Goal: Information Seeking & Learning: Check status

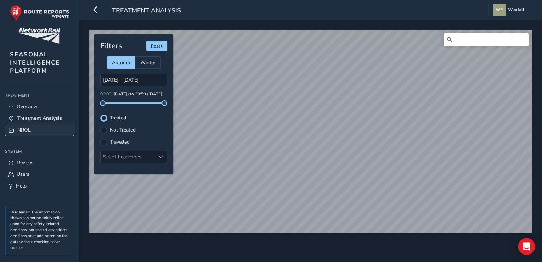
click at [30, 127] on span "NROL" at bounding box center [23, 130] width 13 height 7
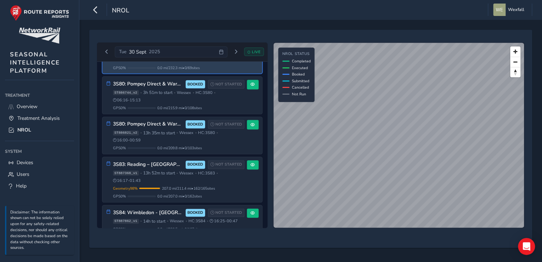
scroll to position [186, 0]
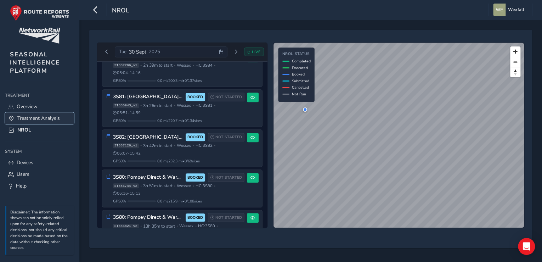
click at [29, 116] on span "Treatment Analysis" at bounding box center [38, 118] width 43 height 7
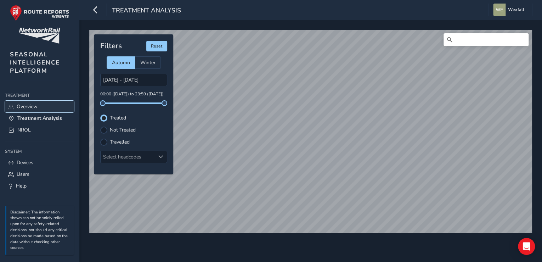
click at [43, 105] on link "Overview" at bounding box center [39, 107] width 69 height 12
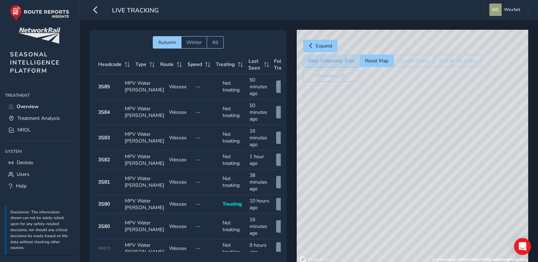
drag, startPoint x: 416, startPoint y: 138, endPoint x: 351, endPoint y: 142, distance: 65.0
click at [351, 142] on div "© Mapbox © OpenStreetMap Improve this map" at bounding box center [412, 148] width 231 height 236
drag, startPoint x: 505, startPoint y: 106, endPoint x: 476, endPoint y: 142, distance: 46.1
click at [476, 142] on div "© Mapbox © OpenStreetMap Improve this map" at bounding box center [412, 148] width 231 height 236
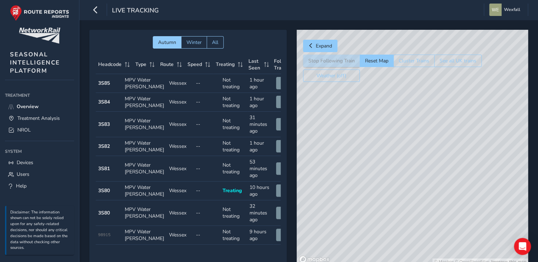
drag, startPoint x: 368, startPoint y: 159, endPoint x: 388, endPoint y: 146, distance: 23.9
click at [388, 146] on div "© Mapbox © OpenStreetMap Improve this map" at bounding box center [412, 148] width 231 height 236
click at [35, 116] on span "Treatment Analysis" at bounding box center [38, 118] width 43 height 7
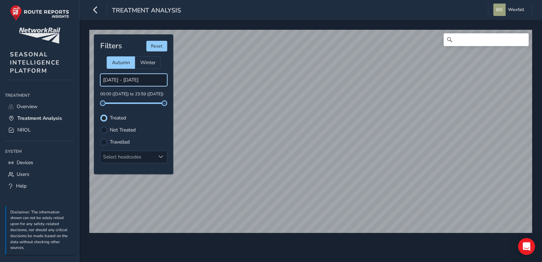
click at [127, 81] on input "[DATE] - [DATE]" at bounding box center [133, 80] width 67 height 12
click at [132, 80] on input "[DATE] - [DATE]" at bounding box center [133, 80] width 67 height 12
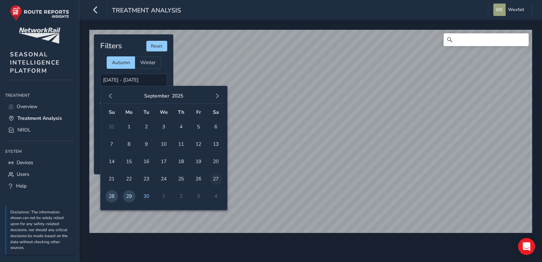
click at [214, 176] on span "27" at bounding box center [216, 179] width 12 height 12
click at [131, 192] on span "29" at bounding box center [129, 196] width 12 height 12
click at [149, 82] on input "[DATE] - [DATE]" at bounding box center [133, 80] width 67 height 12
click at [113, 192] on span "28" at bounding box center [112, 196] width 12 height 12
click at [129, 194] on span "29" at bounding box center [129, 196] width 12 height 12
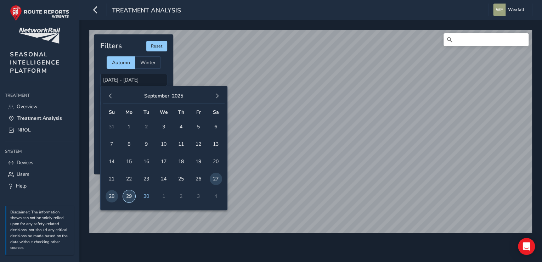
type input "[DATE] - [DATE]"
